Goal: Communication & Community: Answer question/provide support

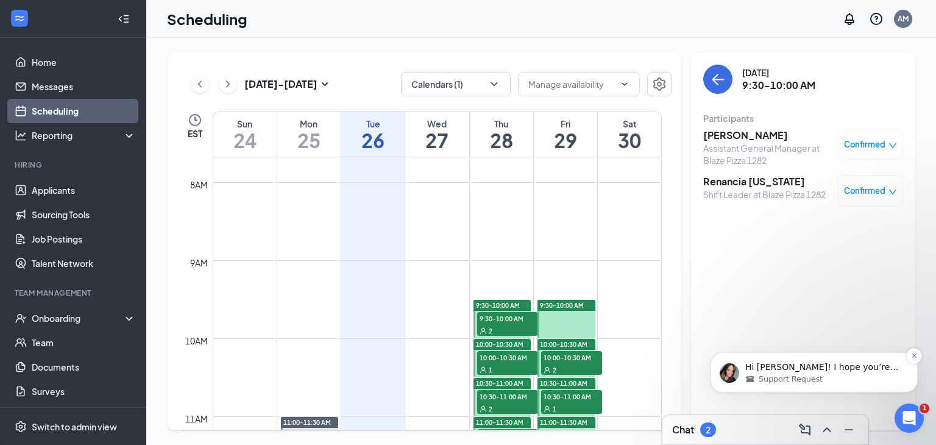
click at [848, 376] on div "Support Request" at bounding box center [823, 379] width 157 height 11
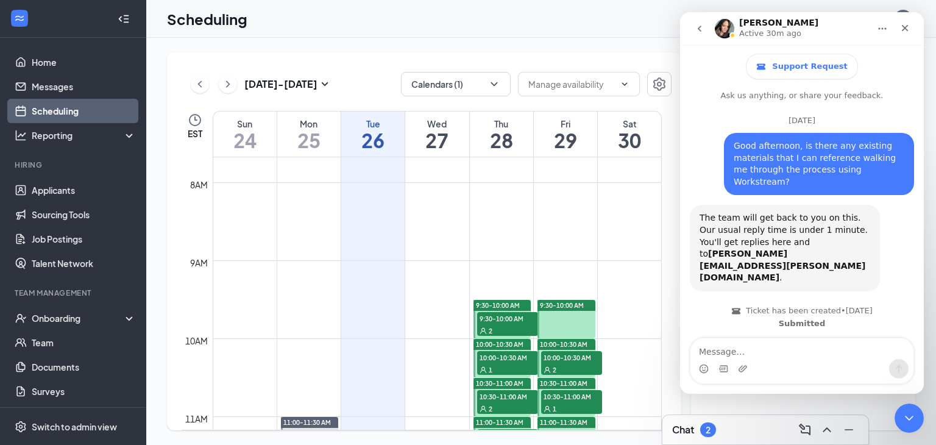
scroll to position [87, 0]
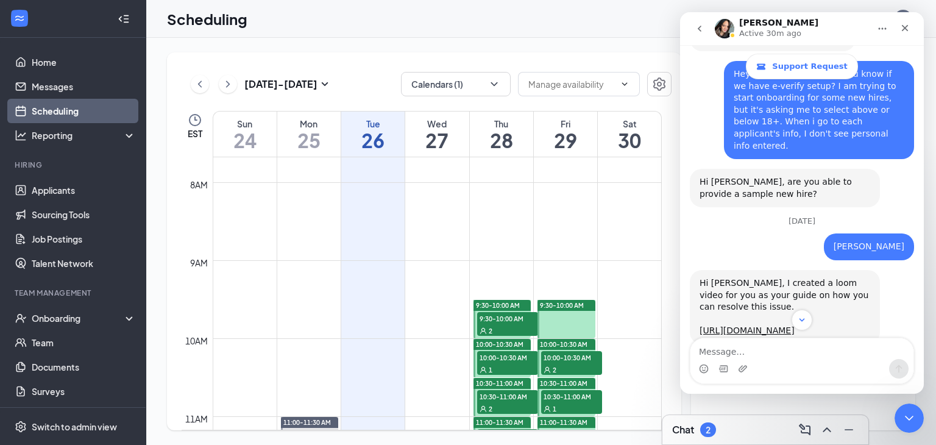
scroll to position [853, 0]
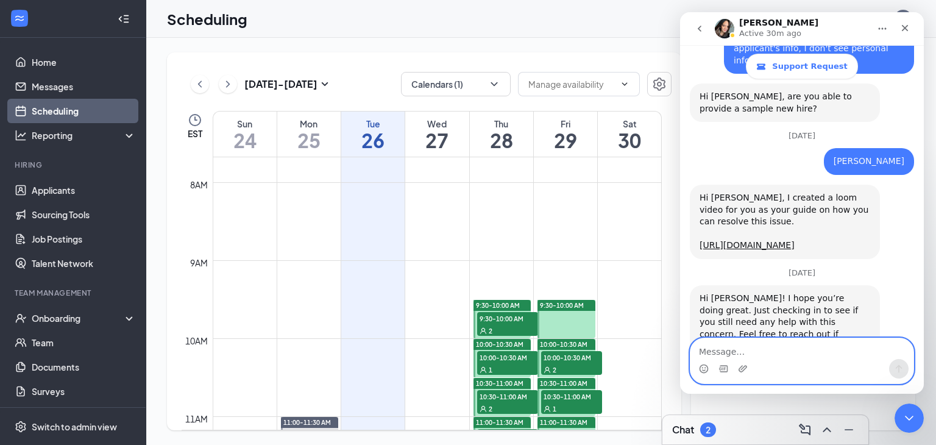
click at [834, 354] on textarea "Message…" at bounding box center [802, 348] width 223 height 21
type textarea "Thank you so much for your help!"
click at [903, 367] on icon "Send a message…" at bounding box center [899, 369] width 10 height 10
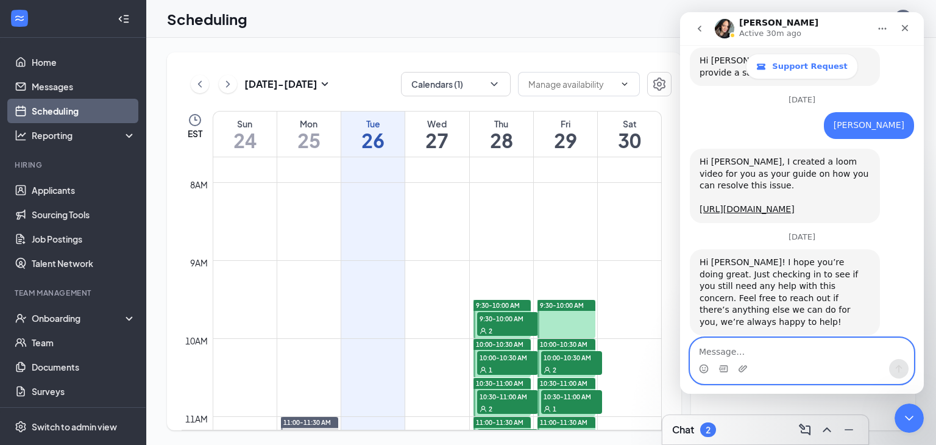
scroll to position [889, 0]
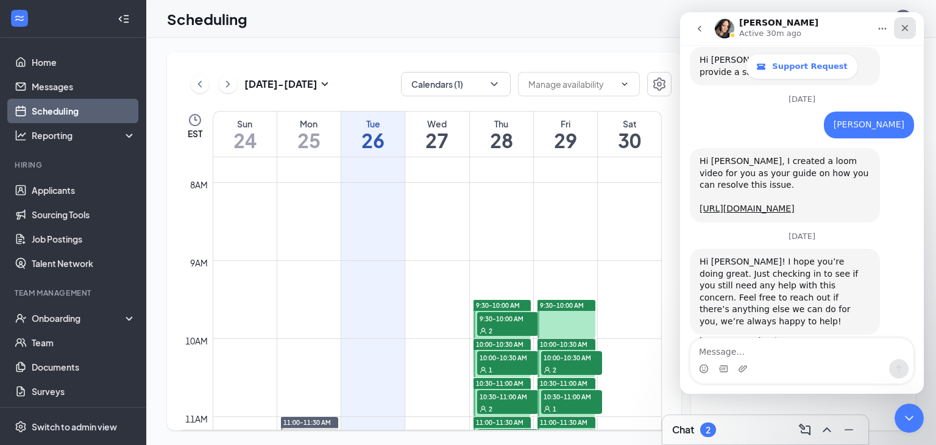
click at [905, 36] on div "Close" at bounding box center [905, 28] width 22 height 22
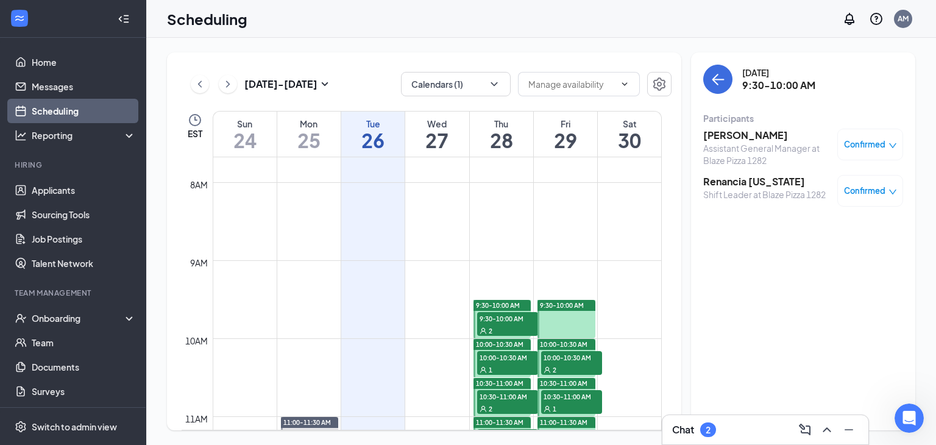
scroll to position [889, 0]
click at [103, 96] on link "Messages" at bounding box center [84, 86] width 104 height 24
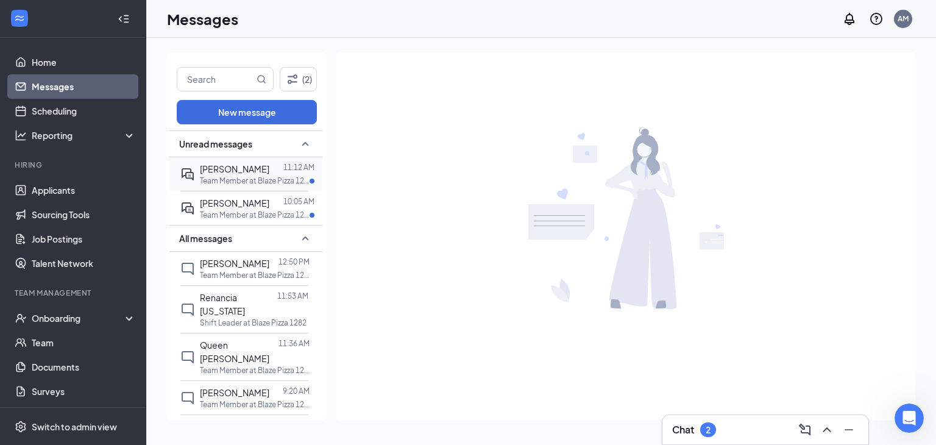
click at [261, 181] on p "Team Member at Blaze Pizza 1282" at bounding box center [255, 181] width 110 height 10
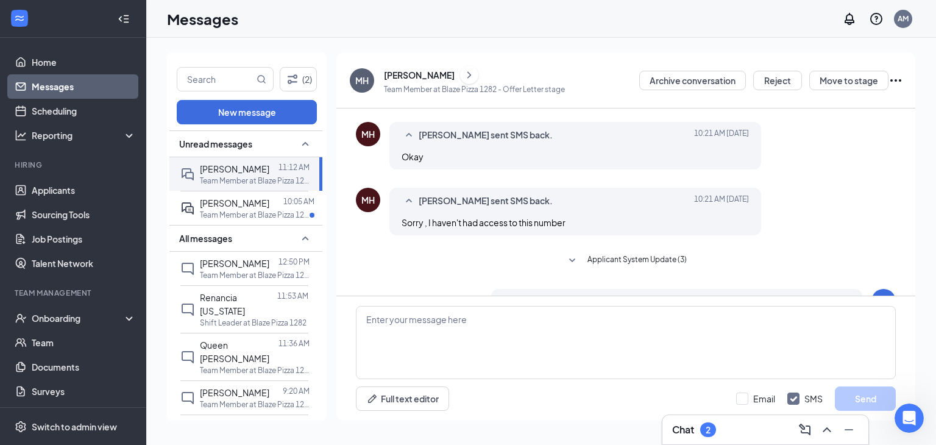
scroll to position [366, 0]
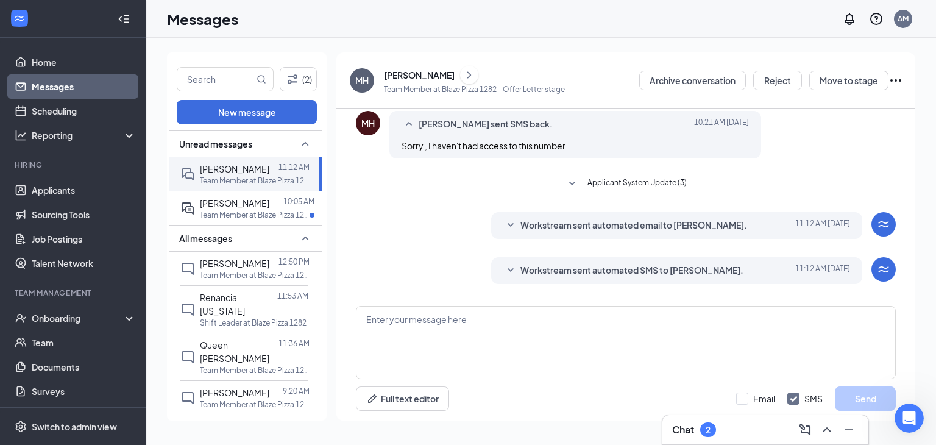
click at [503, 274] on icon "SmallChevronDown" at bounding box center [510, 270] width 15 height 15
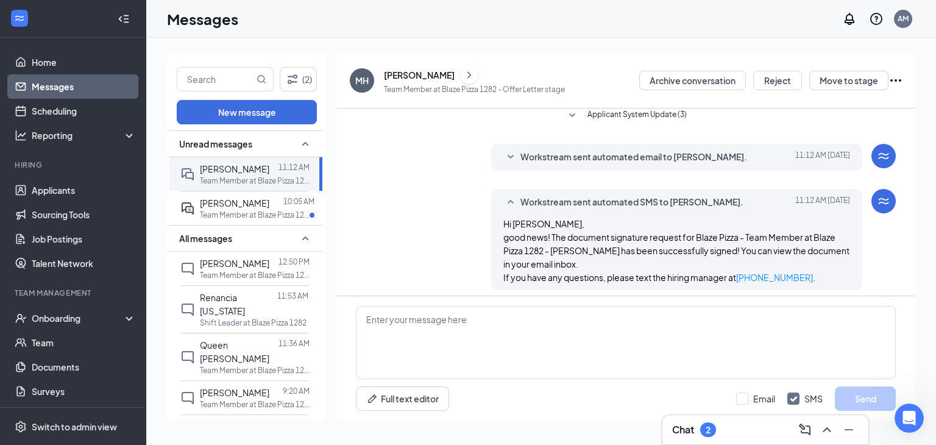
scroll to position [441, 0]
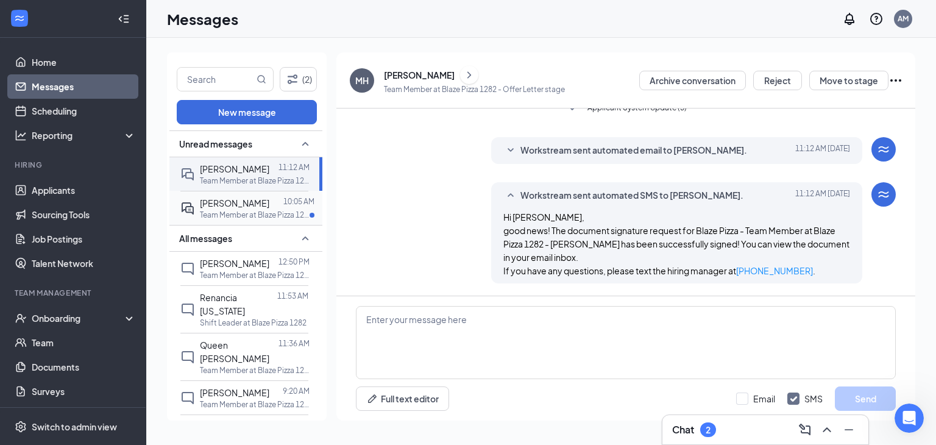
click at [206, 210] on p "Team Member at Blaze Pizza 1282" at bounding box center [255, 215] width 110 height 10
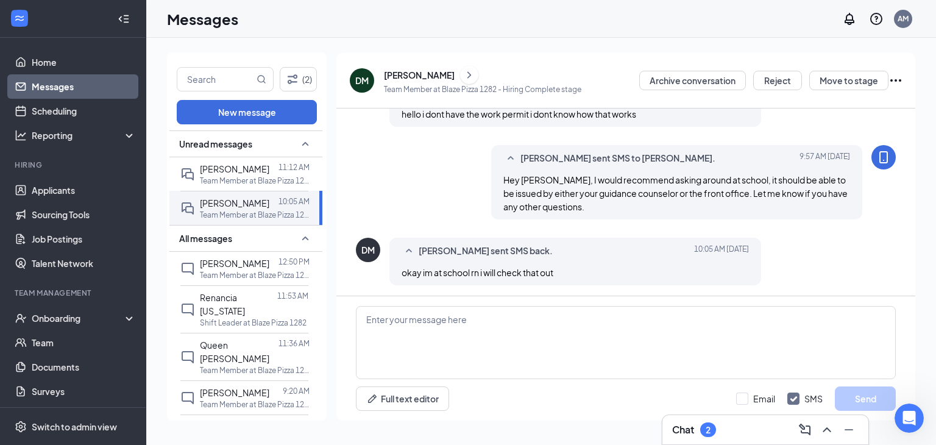
scroll to position [480, 0]
click at [57, 88] on link "Messages" at bounding box center [84, 86] width 104 height 24
